Goal: Transaction & Acquisition: Book appointment/travel/reservation

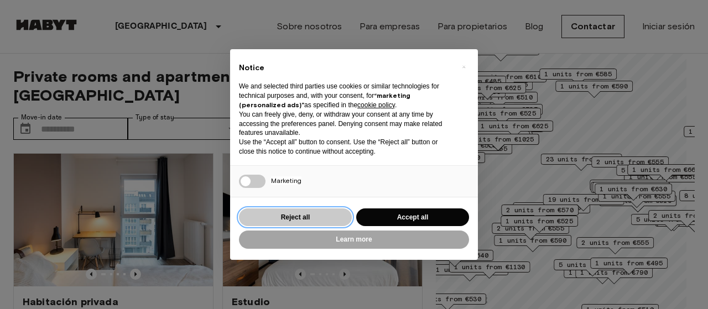
click at [332, 219] on button "Reject all" at bounding box center [295, 218] width 113 height 18
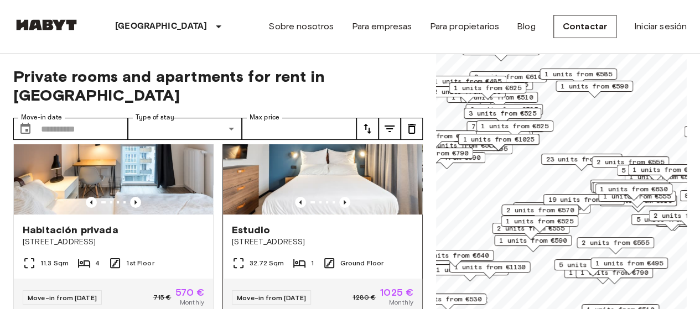
scroll to position [81, 0]
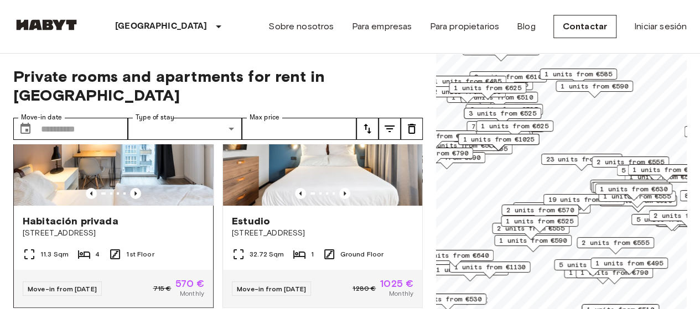
click at [184, 221] on div "Habitación privada [STREET_ADDRESS]" at bounding box center [113, 227] width 199 height 42
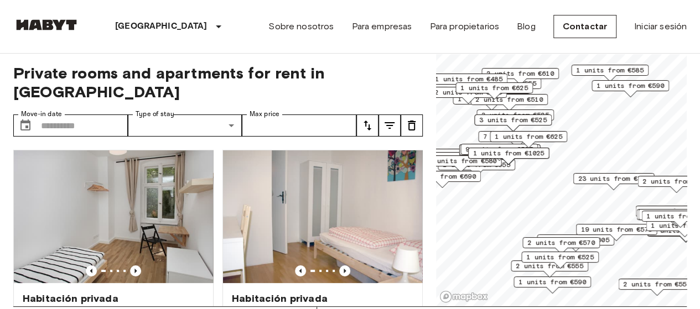
click at [555, 136] on span "1 units from €625" at bounding box center [528, 137] width 67 height 10
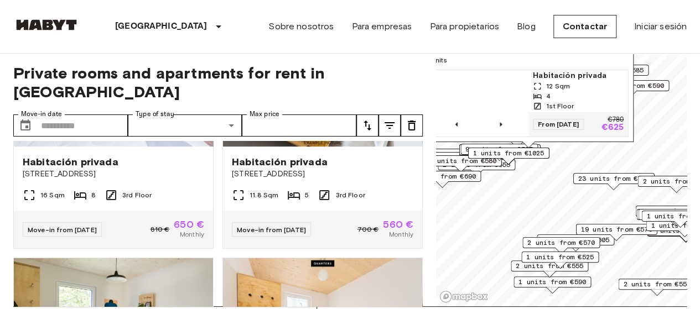
scroll to position [382, 0]
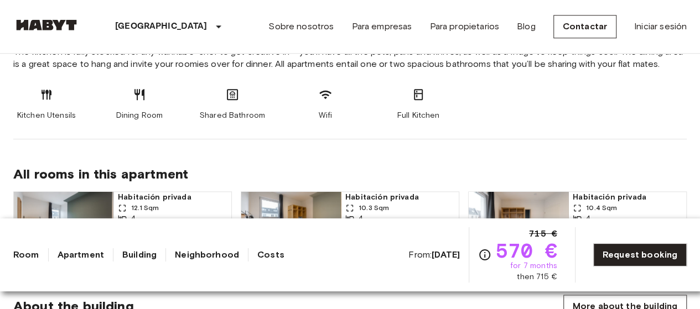
scroll to position [643, 0]
